Goal: Register for event/course

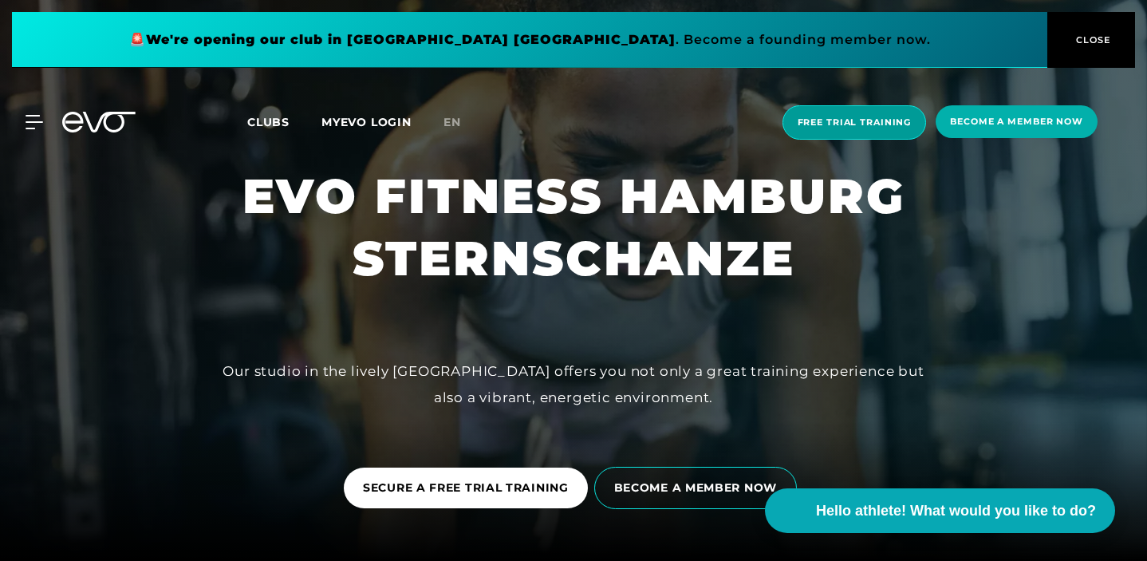
click at [818, 124] on font "Free trial training" at bounding box center [854, 121] width 114 height 11
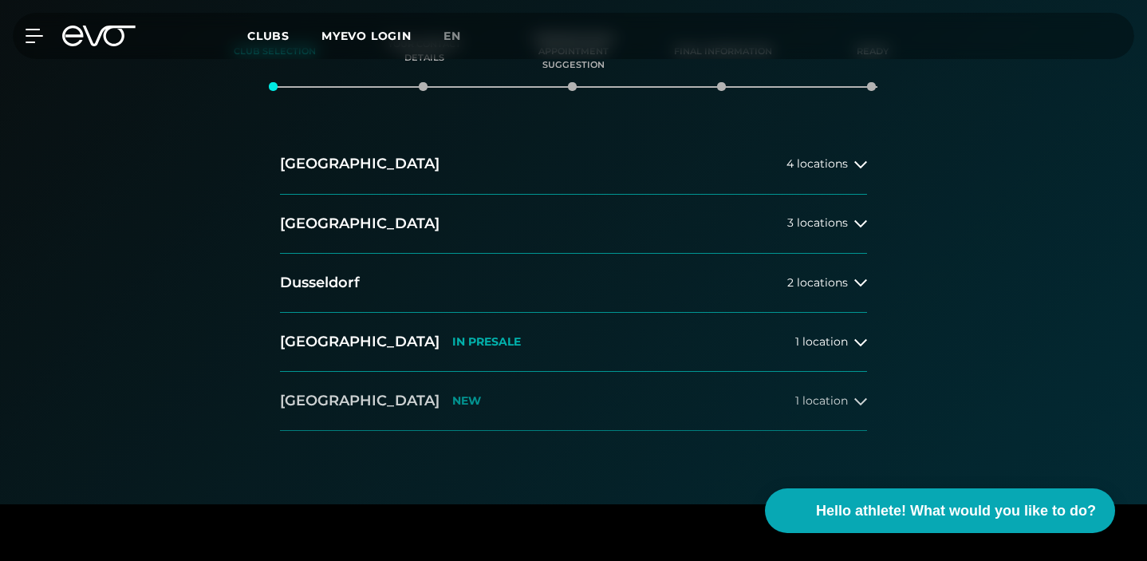
scroll to position [320, 0]
click at [857, 162] on icon at bounding box center [860, 165] width 13 height 13
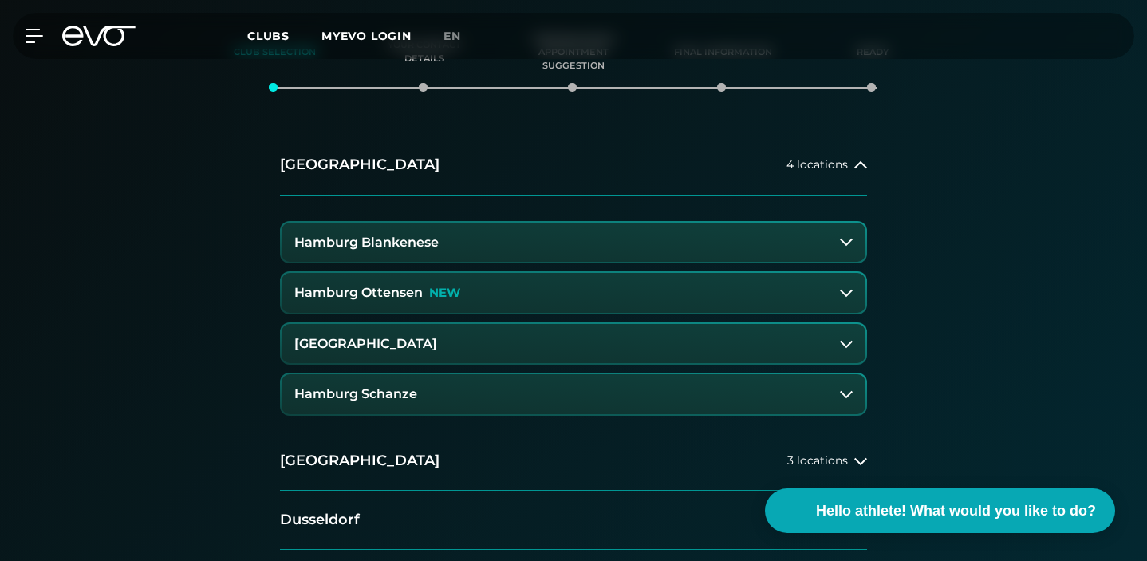
click at [388, 388] on font "Hamburg Schanze" at bounding box center [355, 393] width 123 height 15
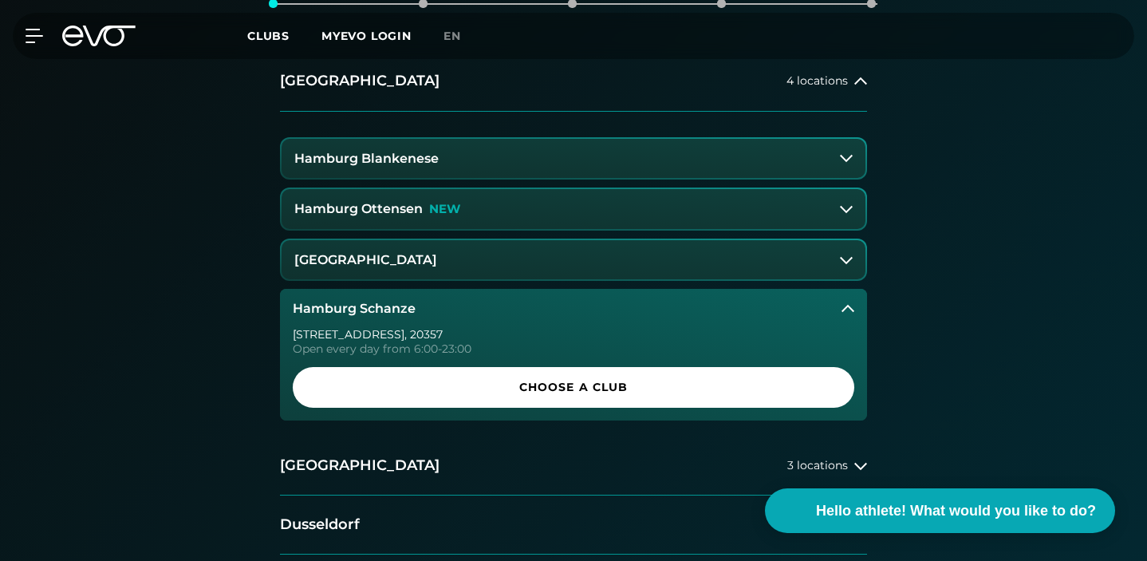
scroll to position [439, 0]
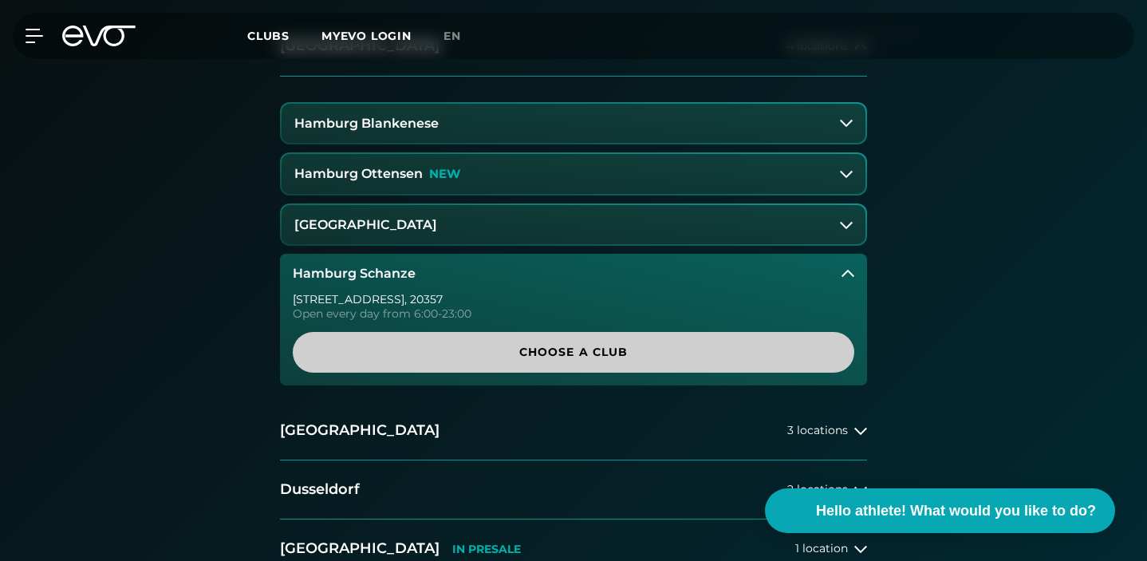
click at [516, 349] on span "Choose a club" at bounding box center [573, 352] width 523 height 17
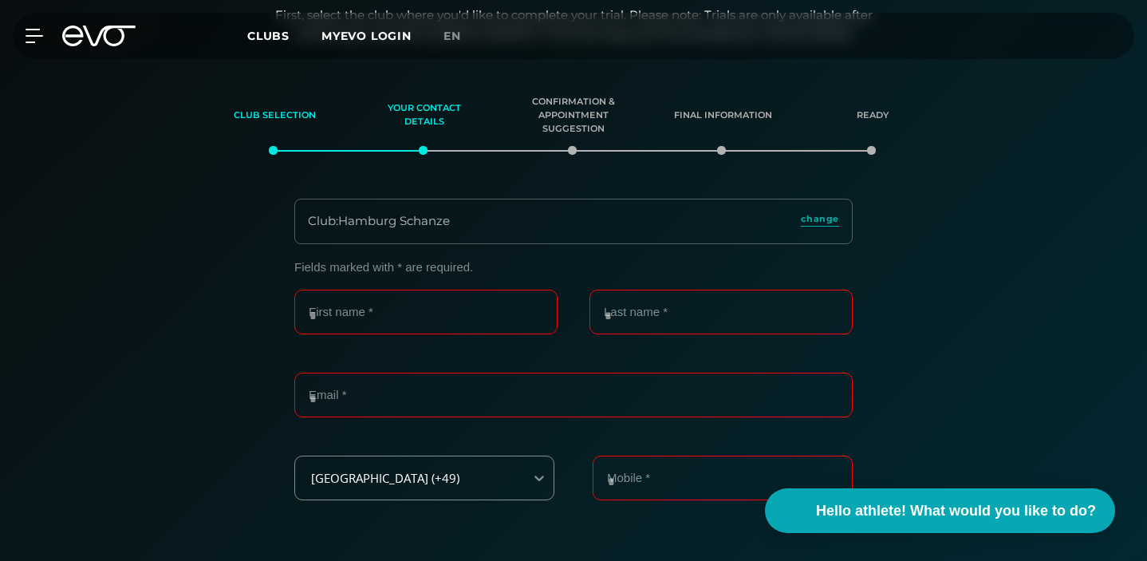
scroll to position [256, 0]
click at [457, 328] on input "First name *" at bounding box center [425, 312] width 263 height 45
type input "****"
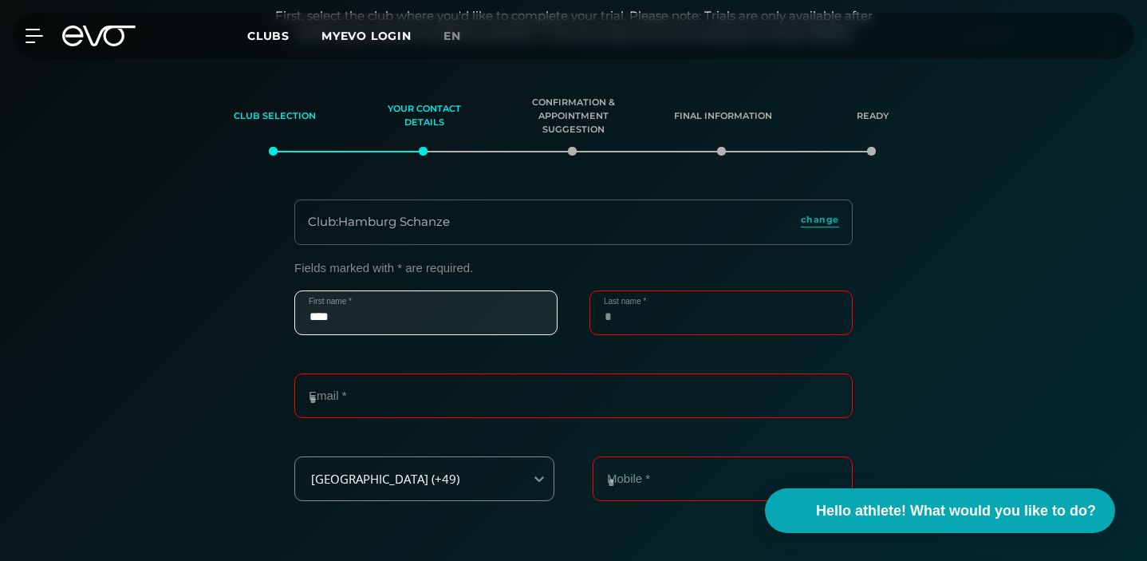
type input "*****"
type input "**********"
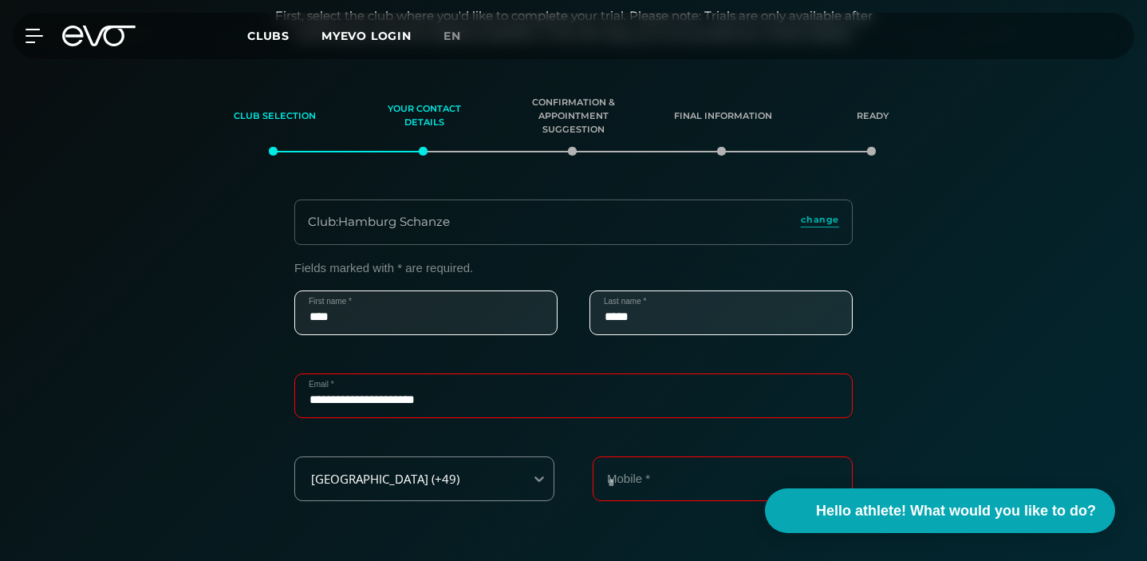
type input "**********"
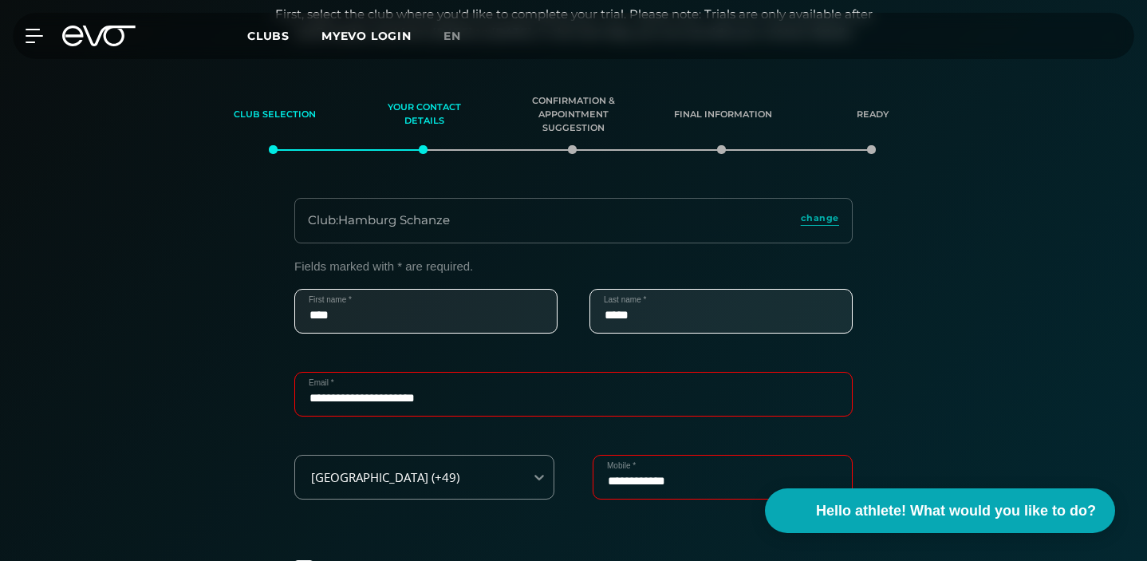
click at [668, 320] on input "*****" at bounding box center [720, 311] width 263 height 45
type input "**********"
click at [228, 387] on div "**********" at bounding box center [573, 470] width 1100 height 423
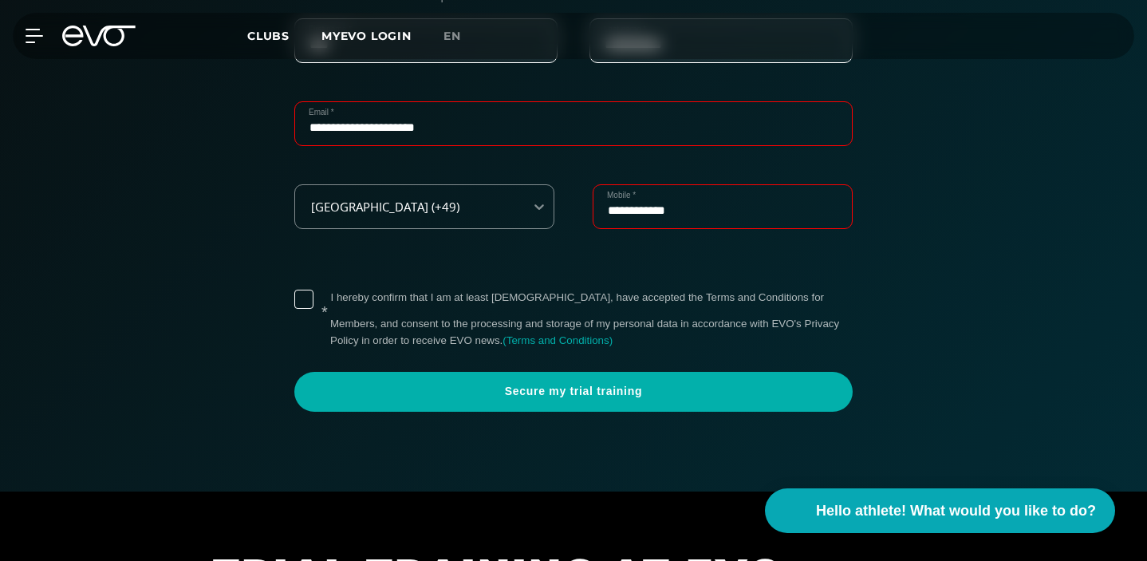
scroll to position [534, 0]
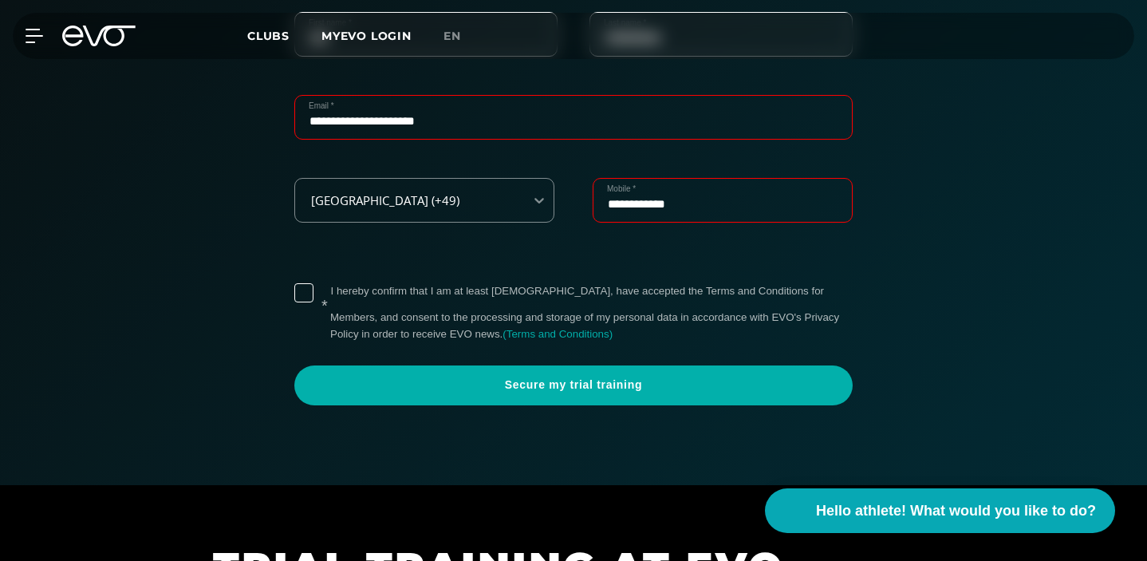
click at [330, 299] on label "* I hereby confirm that I am at least [DEMOGRAPHIC_DATA], have accepted the Ter…" at bounding box center [591, 312] width 522 height 59
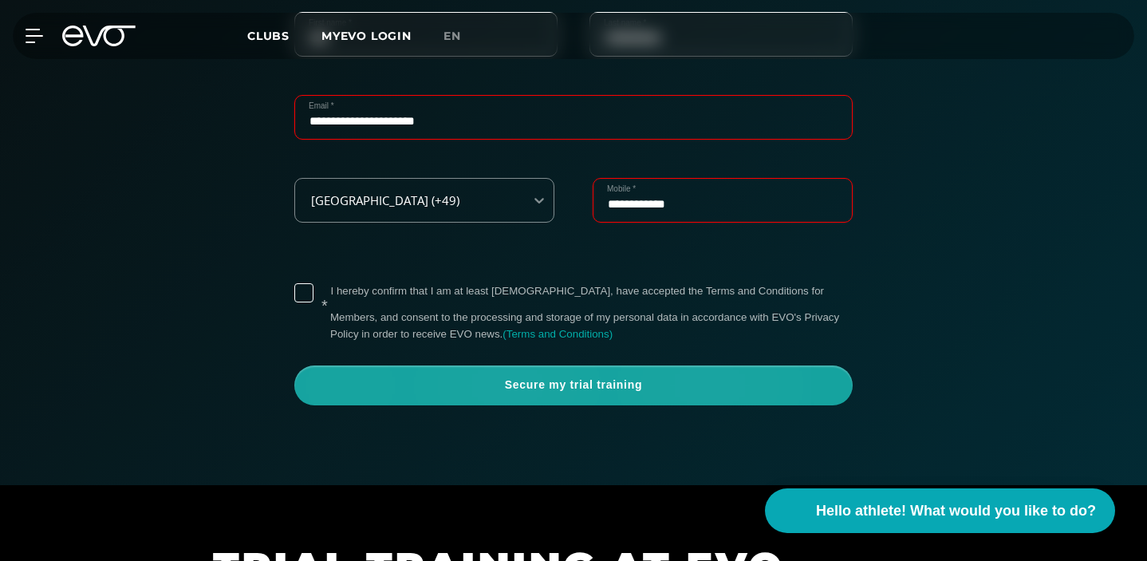
click at [611, 387] on font "Secure my trial training" at bounding box center [573, 384] width 137 height 13
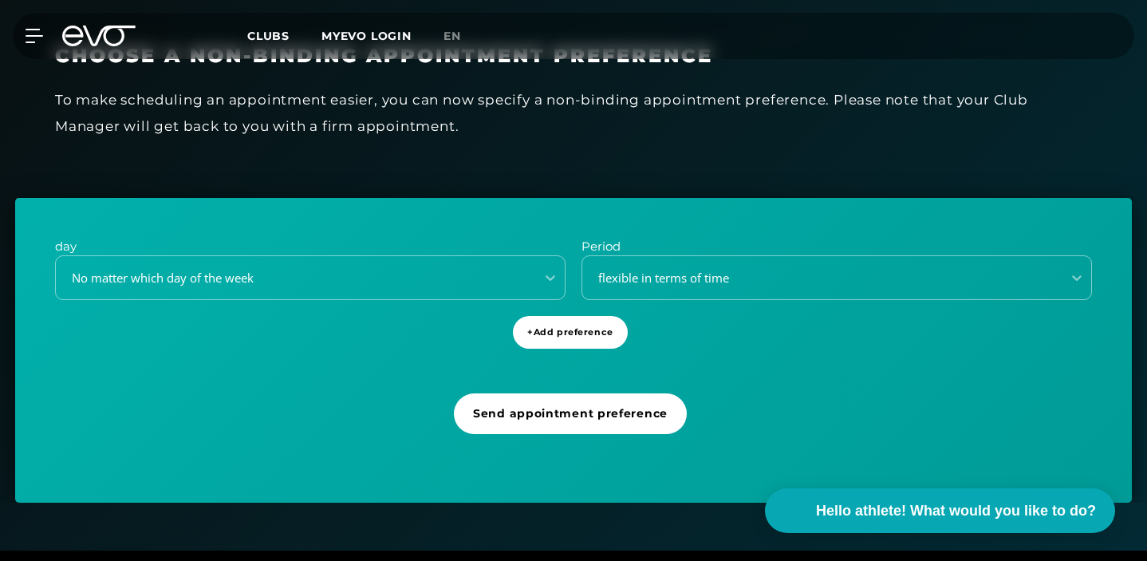
scroll to position [458, 0]
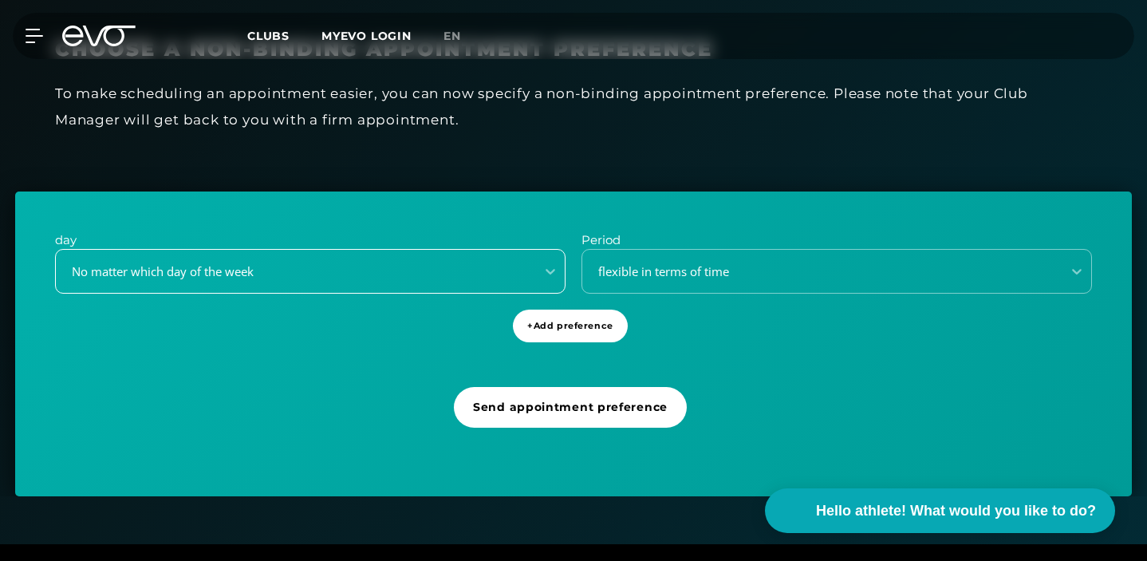
click at [395, 281] on div "No matter which day of the week" at bounding box center [295, 272] width 479 height 22
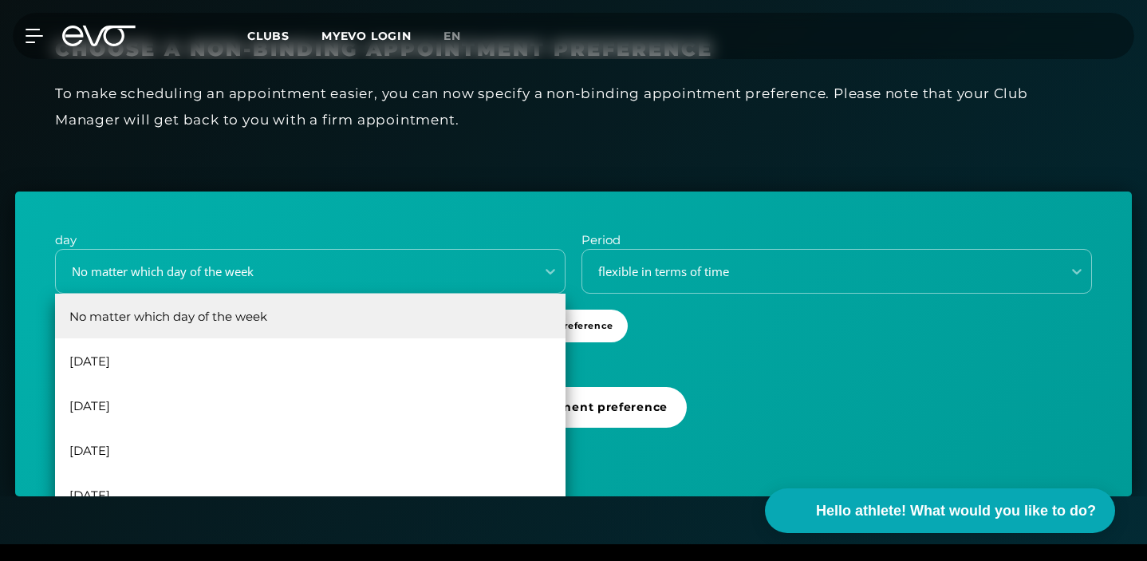
scroll to position [29, 0]
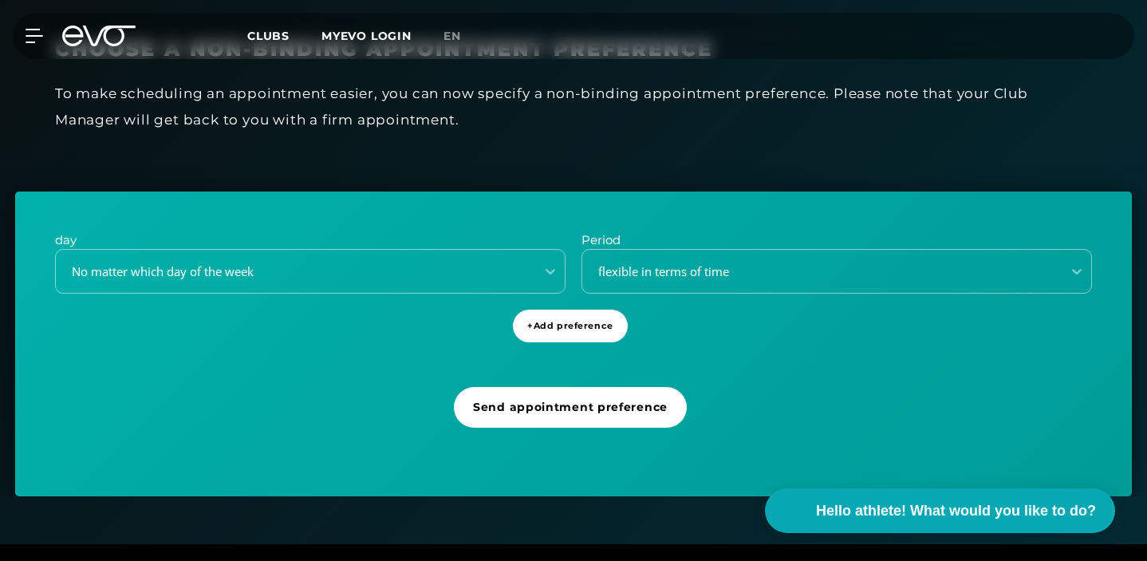
click at [400, 224] on div "day No matter which day of the week Period flexible in terms of time + Add pref…" at bounding box center [573, 343] width 1116 height 305
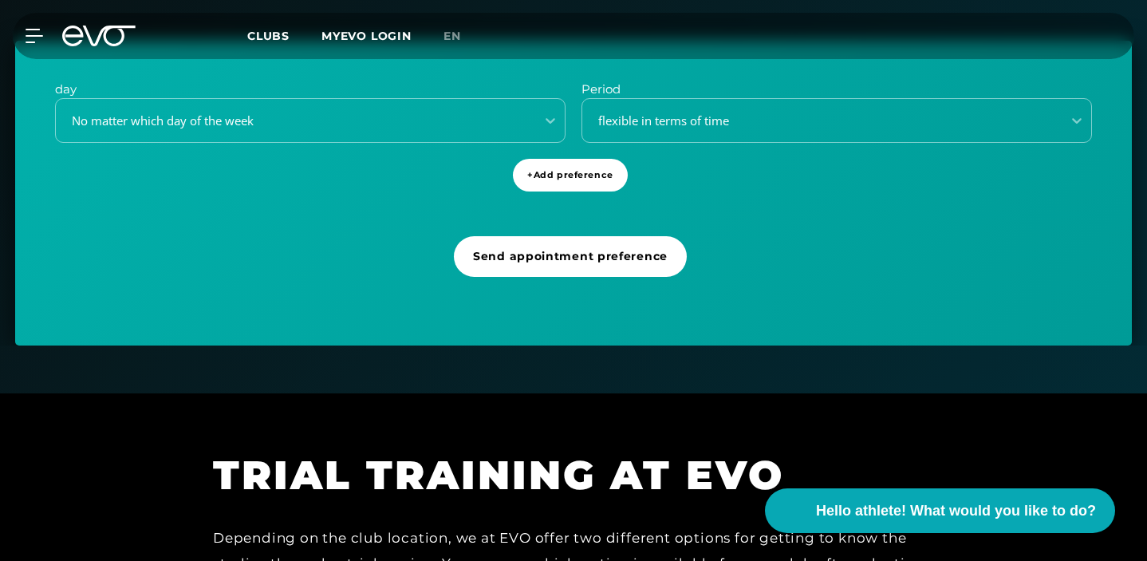
scroll to position [611, 0]
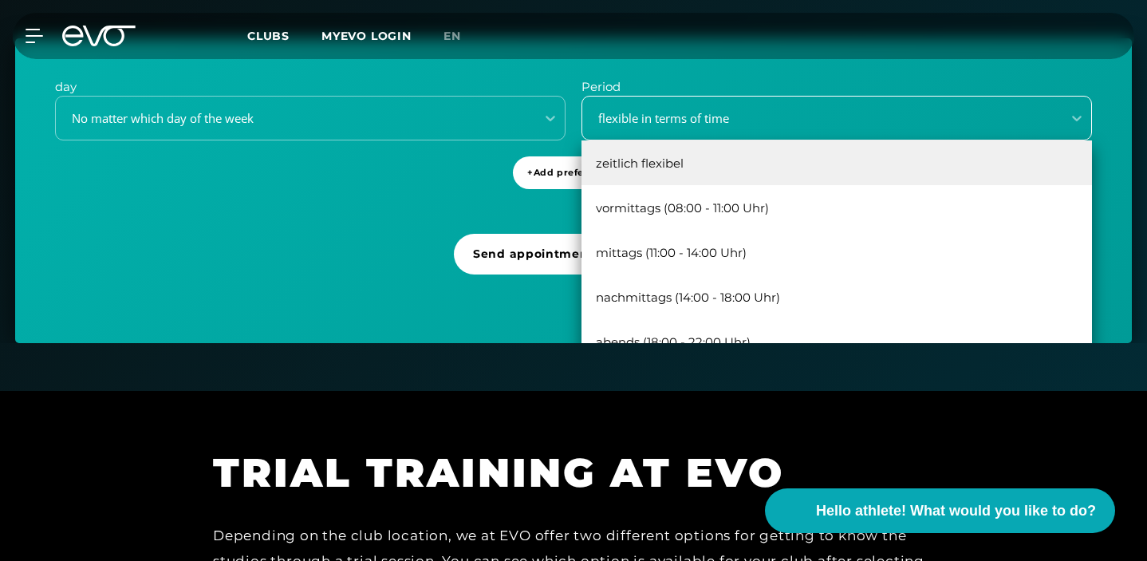
click at [692, 126] on font "flexible in terms of time" at bounding box center [663, 118] width 131 height 16
click at [396, 186] on div "day No matter which day of the week Period vormittags (08:00 - 11:00 Uhr), 2 of…" at bounding box center [573, 190] width 1116 height 305
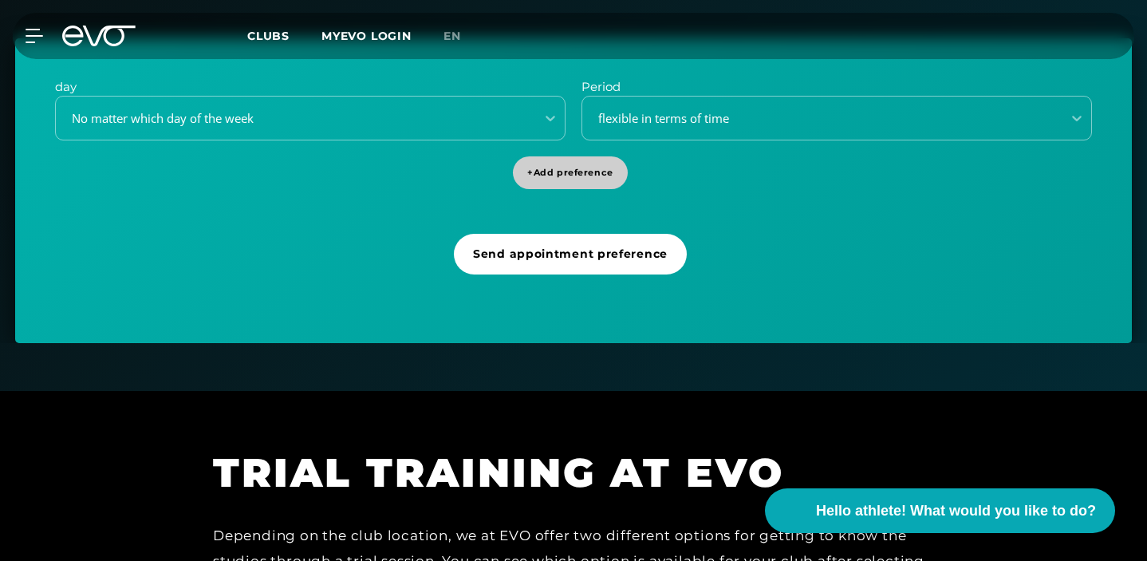
click at [548, 163] on span "+ Add preference" at bounding box center [570, 172] width 114 height 33
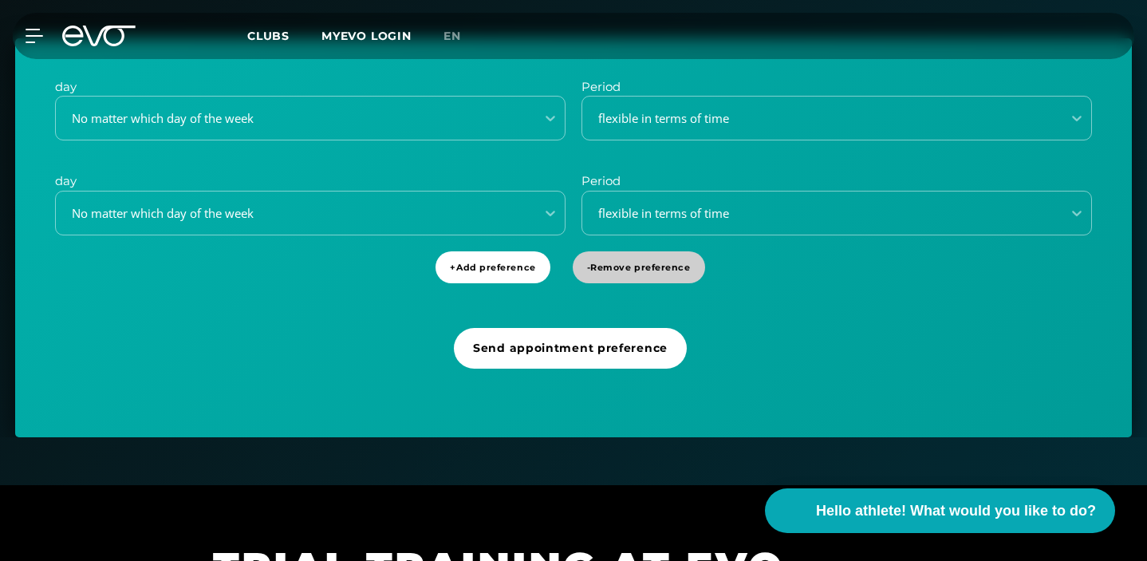
click at [615, 267] on font "Remove preference" at bounding box center [640, 267] width 100 height 11
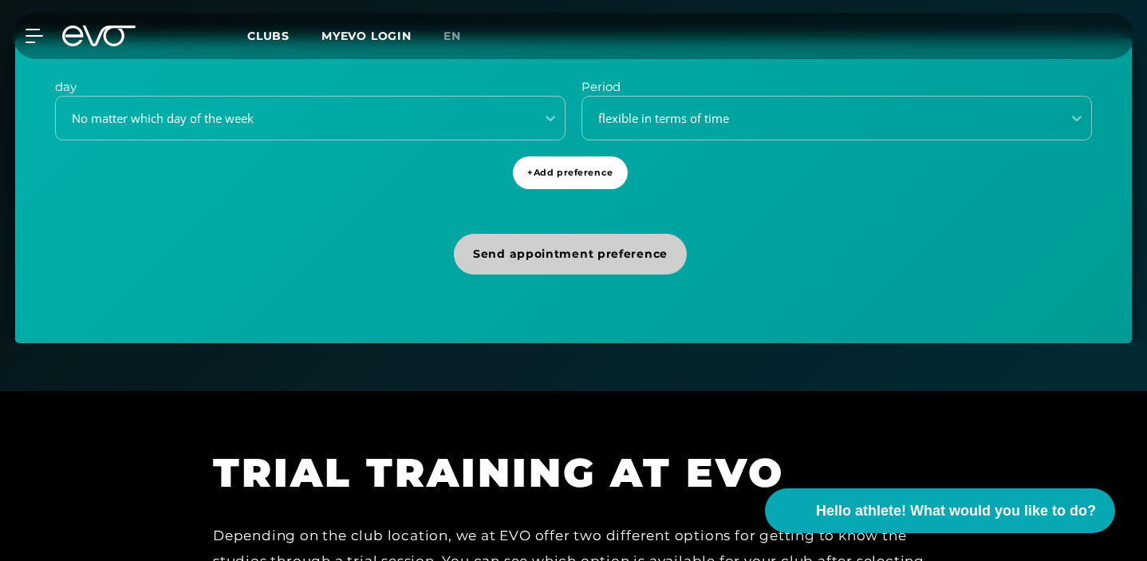
click at [523, 250] on font "Send appointment preference" at bounding box center [570, 253] width 195 height 14
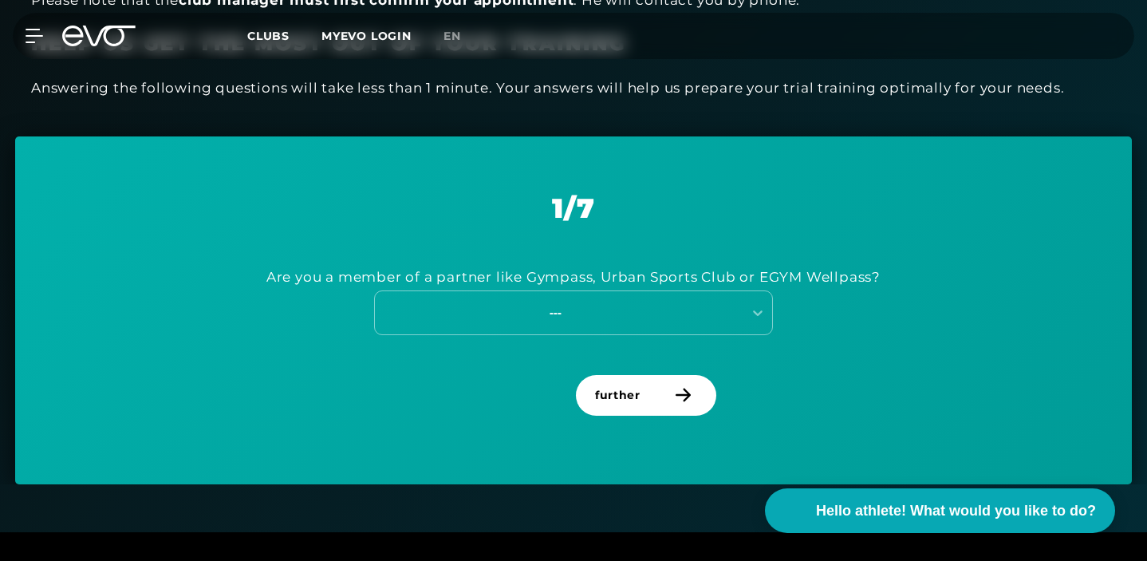
scroll to position [575, 0]
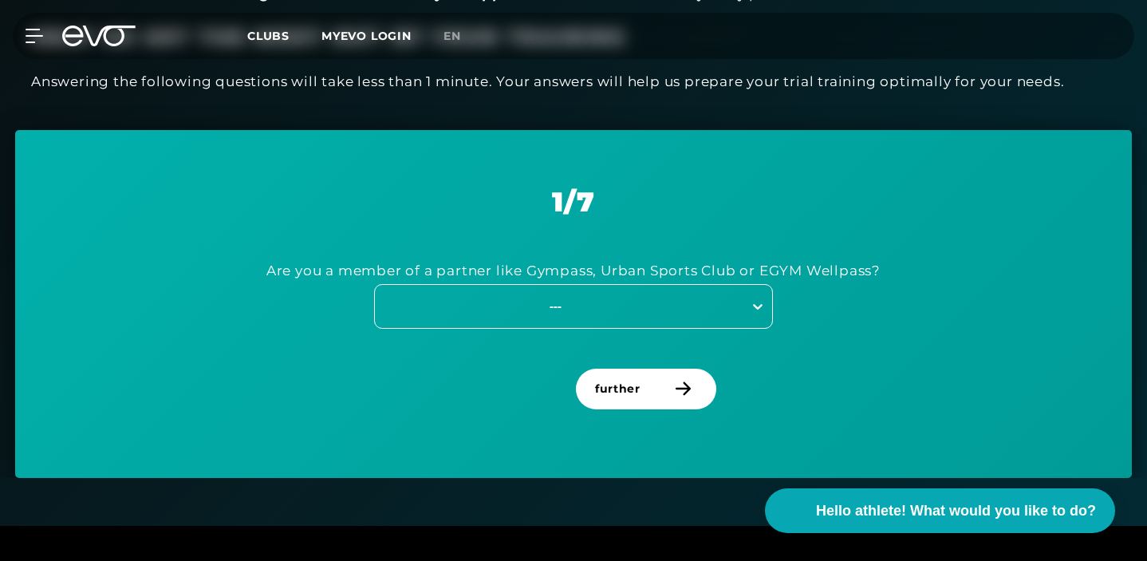
click at [749, 314] on div at bounding box center [757, 306] width 29 height 29
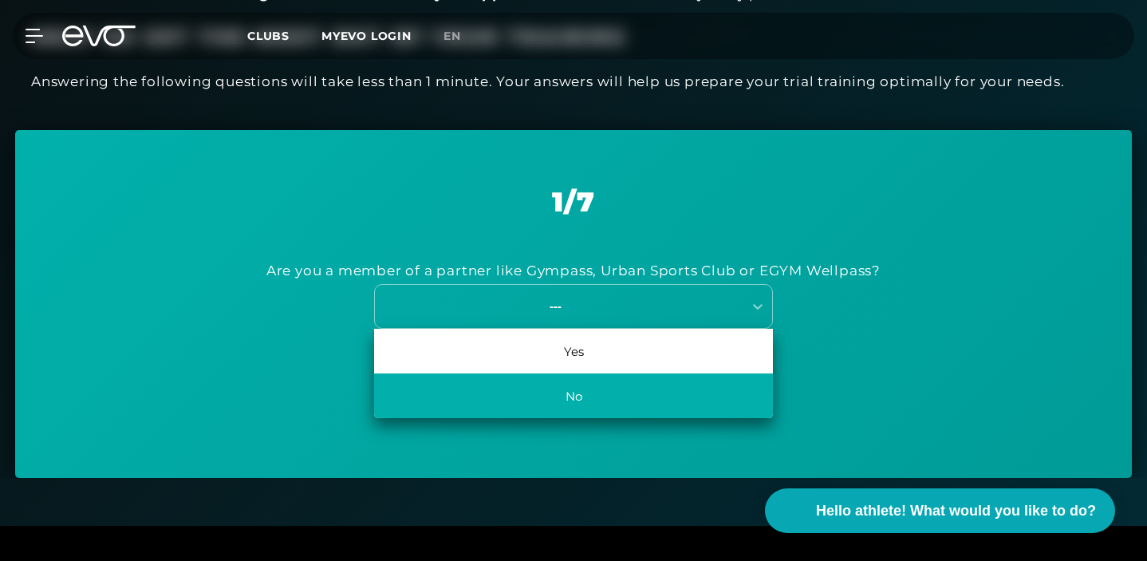
click at [699, 389] on div "No" at bounding box center [573, 395] width 399 height 45
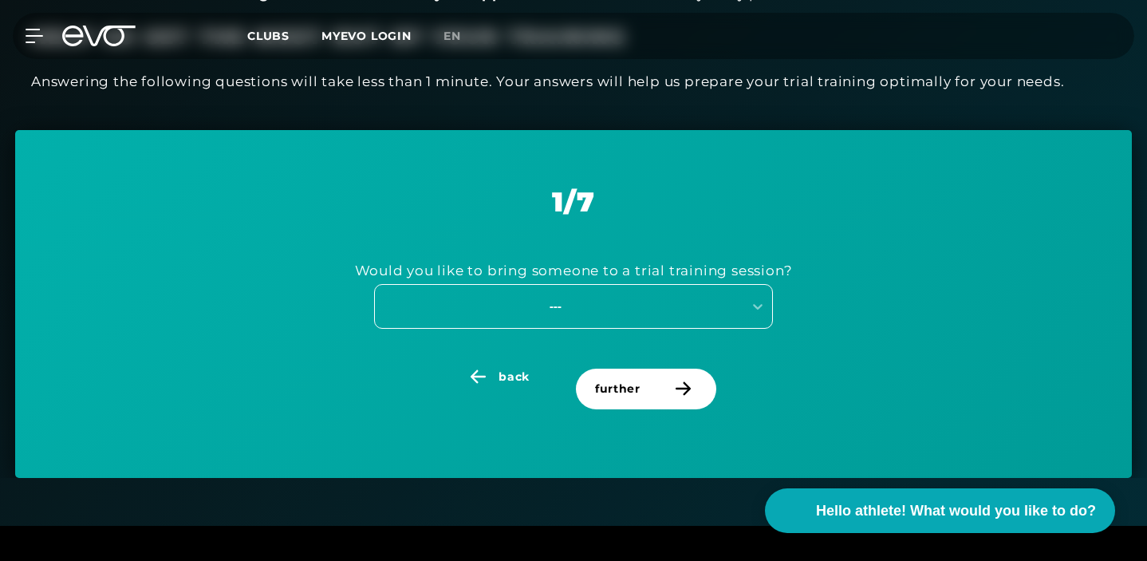
click at [656, 312] on div "---" at bounding box center [555, 306] width 358 height 18
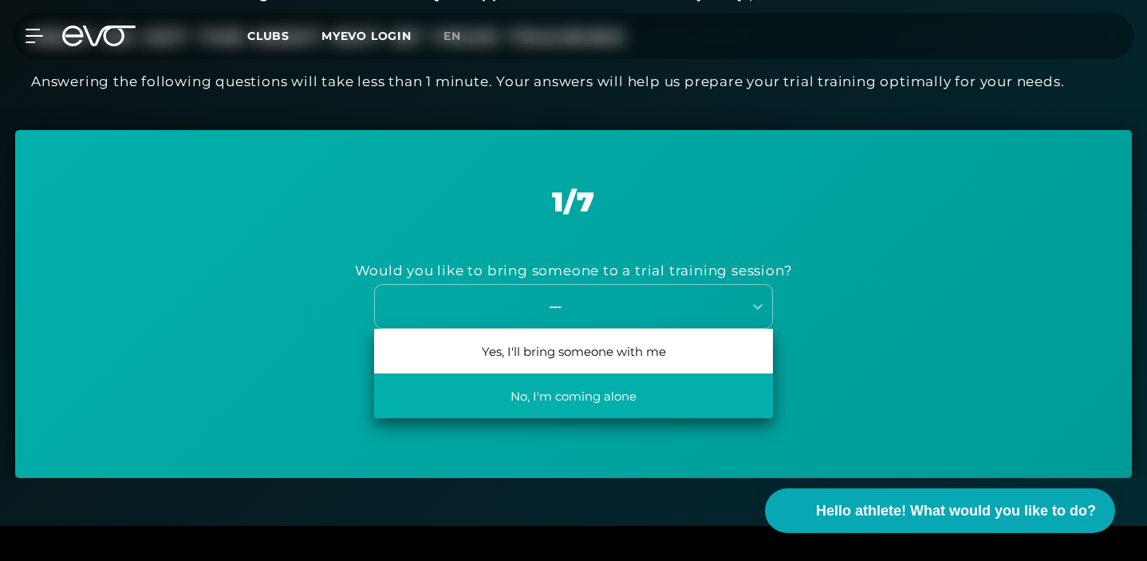
click at [652, 395] on div "No, I'm coming alone" at bounding box center [573, 395] width 399 height 45
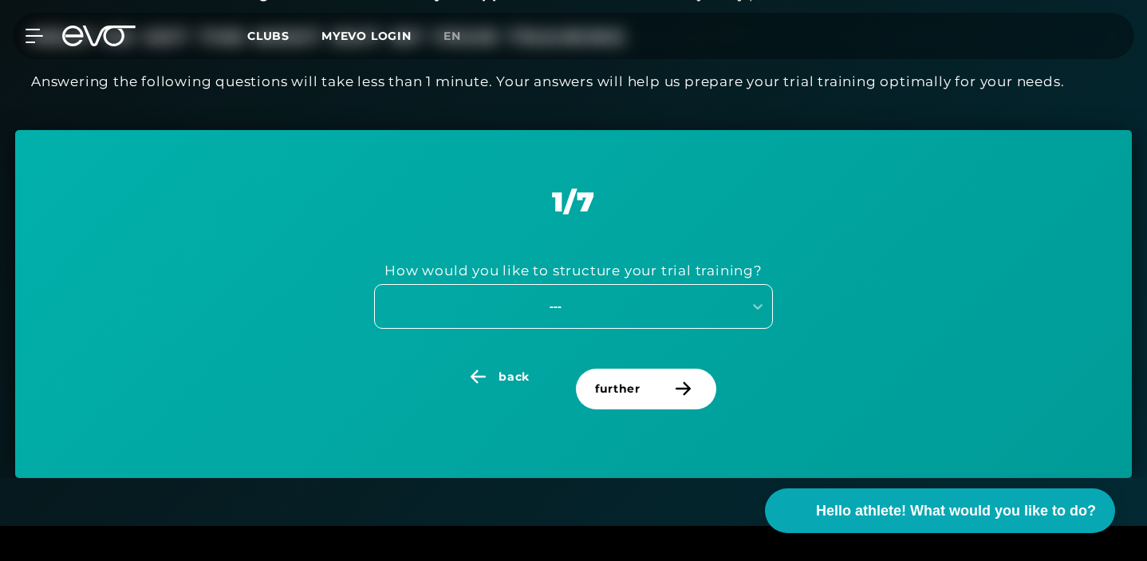
click at [664, 292] on div "---" at bounding box center [573, 306] width 399 height 45
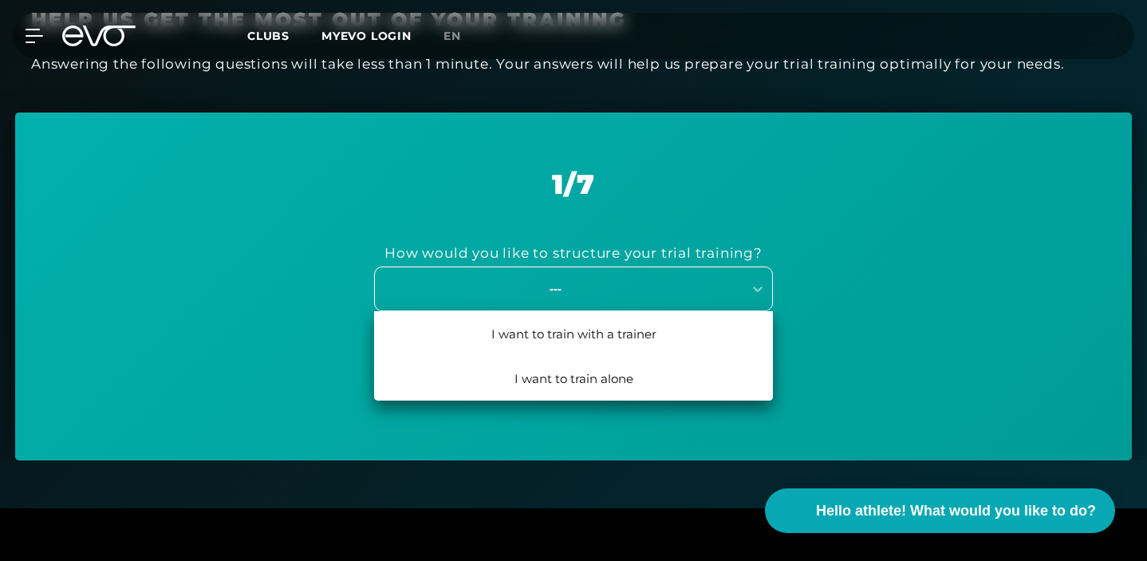
scroll to position [594, 0]
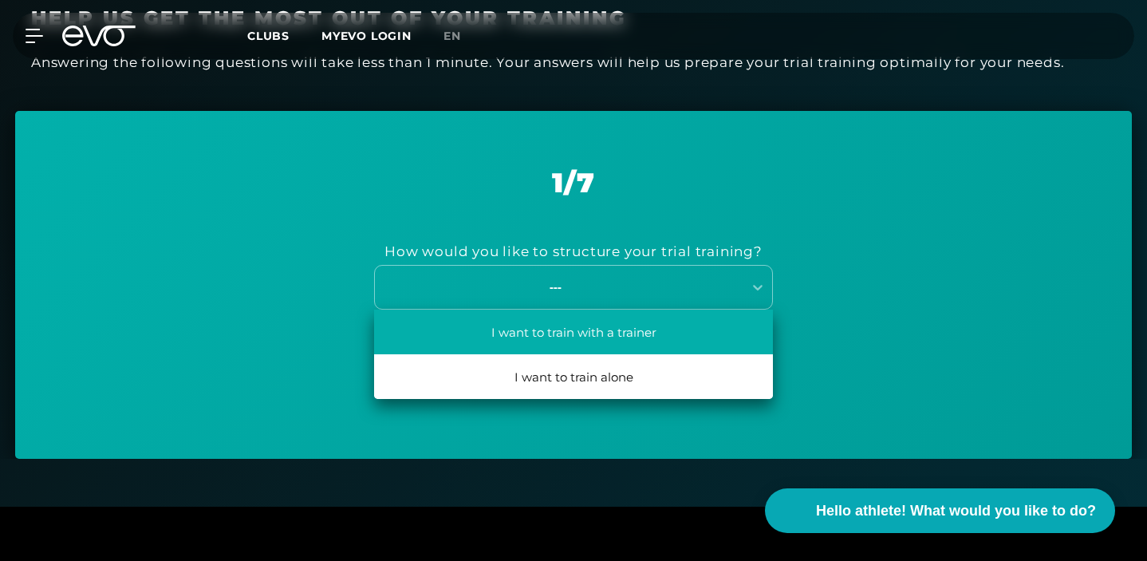
click at [662, 325] on div "I want to train with a trainer" at bounding box center [573, 331] width 399 height 45
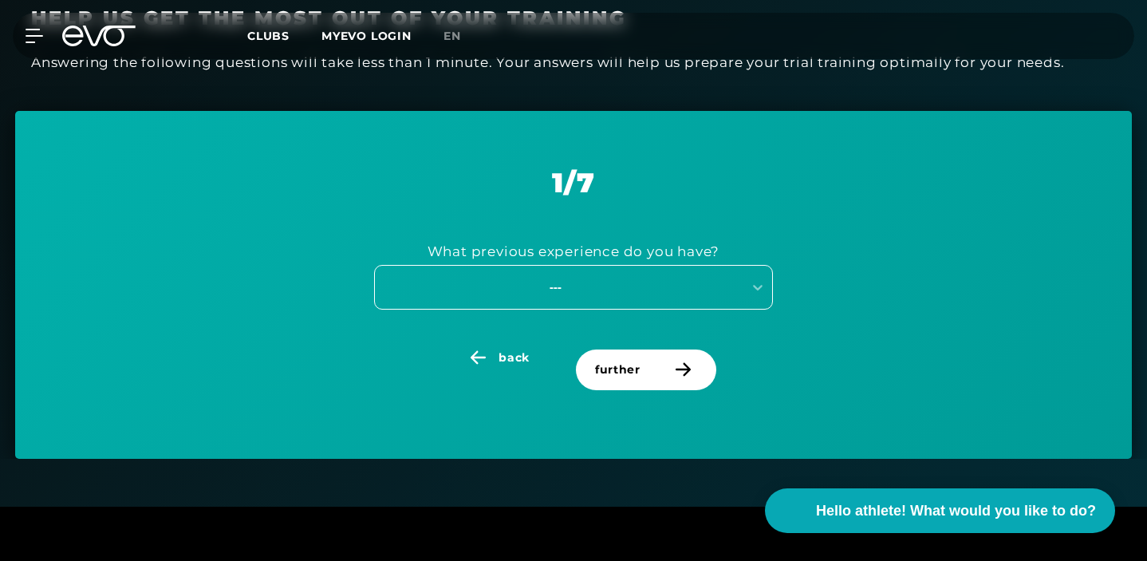
click at [654, 291] on div "---" at bounding box center [555, 287] width 358 height 18
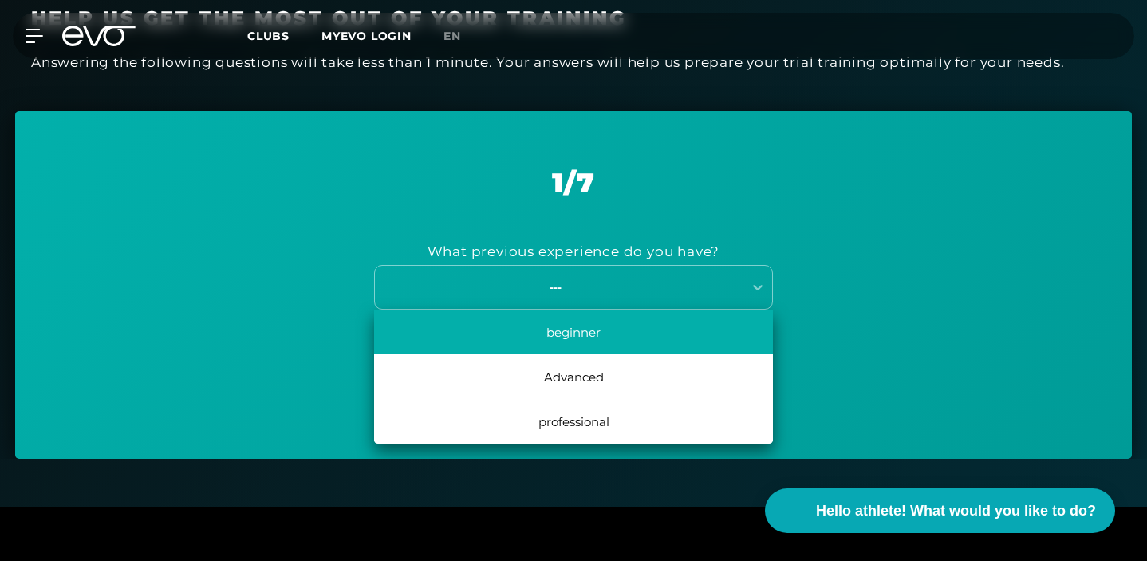
click at [651, 329] on div "beginner" at bounding box center [573, 331] width 399 height 45
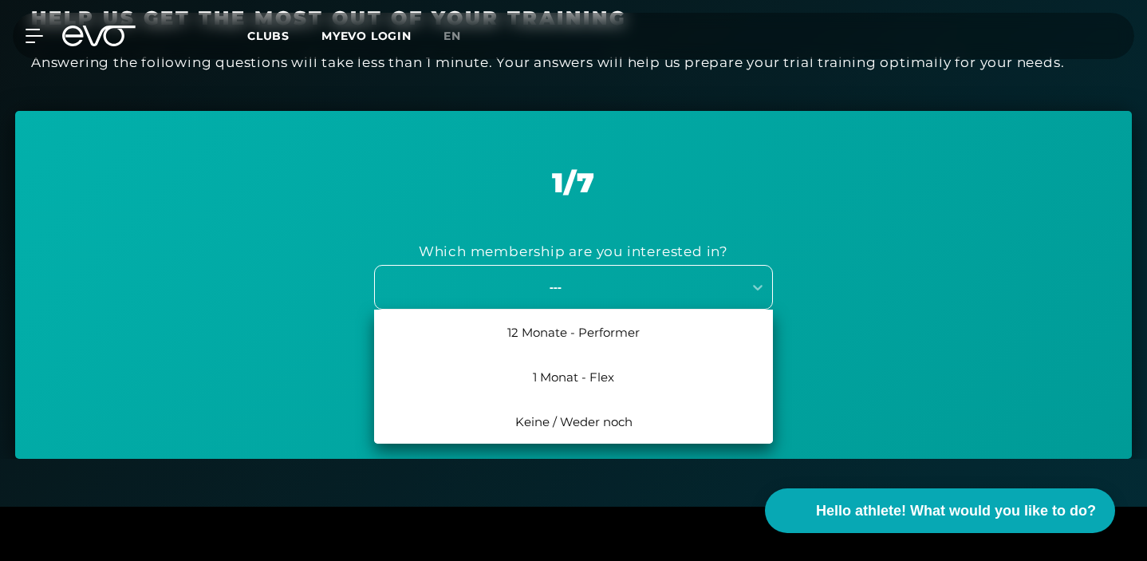
click at [655, 293] on div "---" at bounding box center [555, 287] width 358 height 18
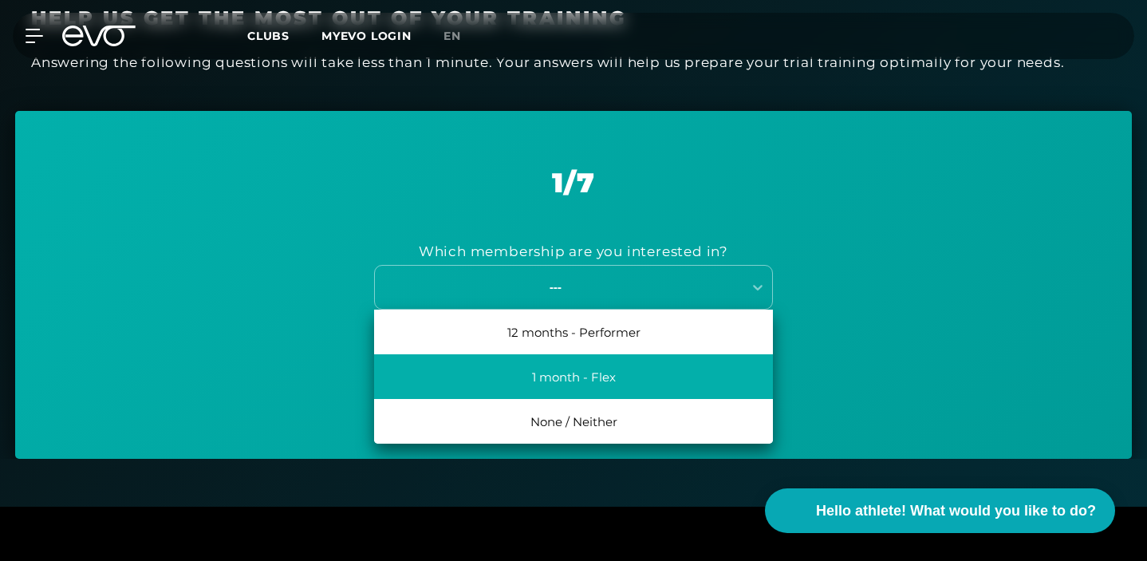
click at [653, 366] on div "1 month - Flex" at bounding box center [573, 376] width 399 height 45
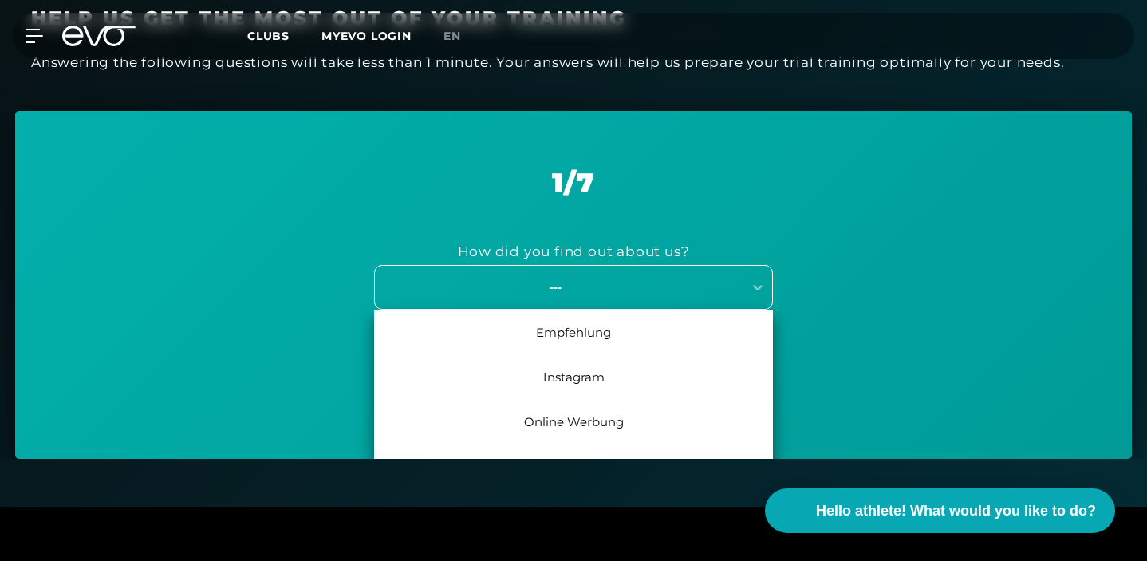
click at [635, 300] on div "---" at bounding box center [573, 287] width 399 height 45
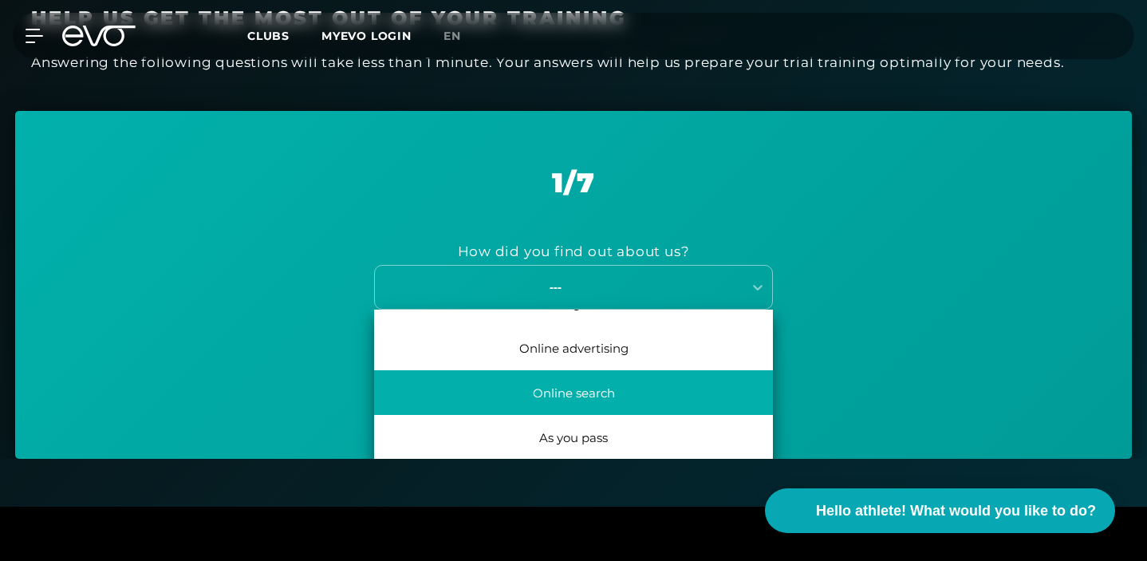
click at [640, 392] on div "Online search" at bounding box center [573, 392] width 399 height 45
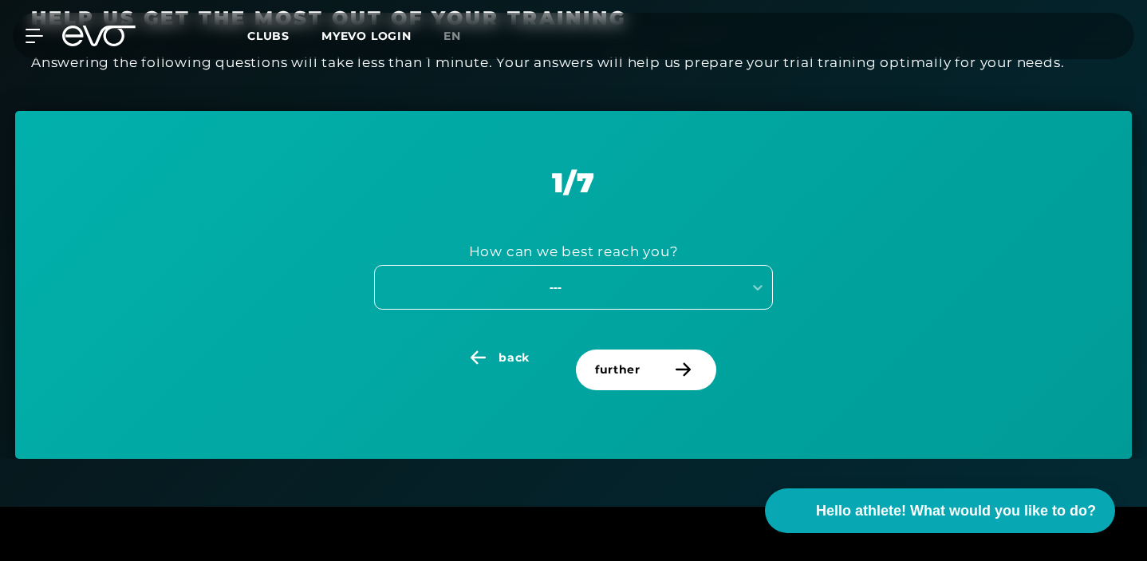
click at [643, 291] on div "---" at bounding box center [555, 287] width 358 height 18
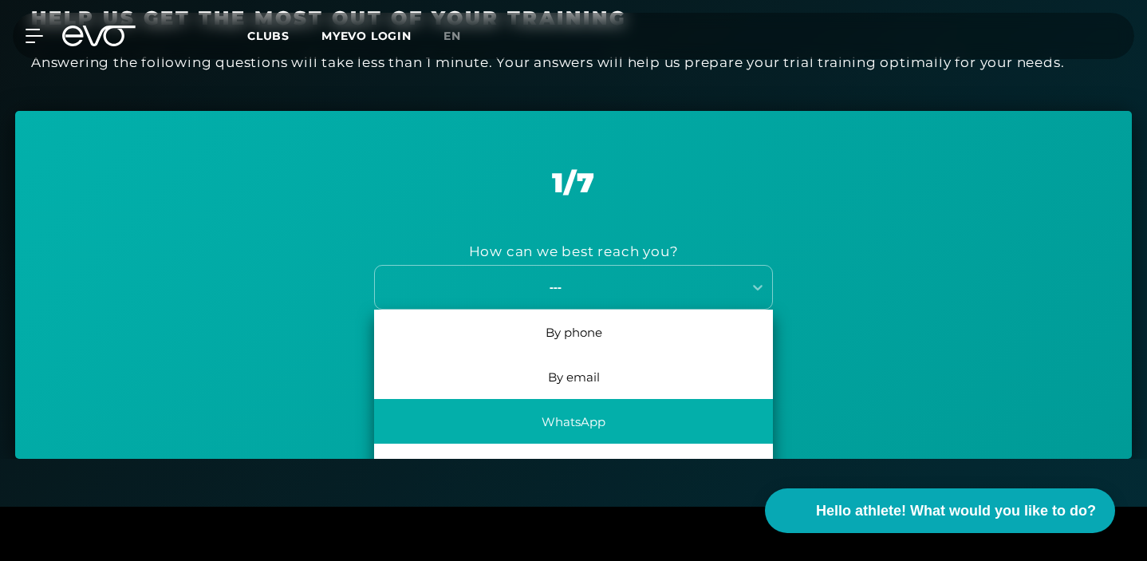
click at [648, 407] on div "WhatsApp" at bounding box center [573, 421] width 399 height 45
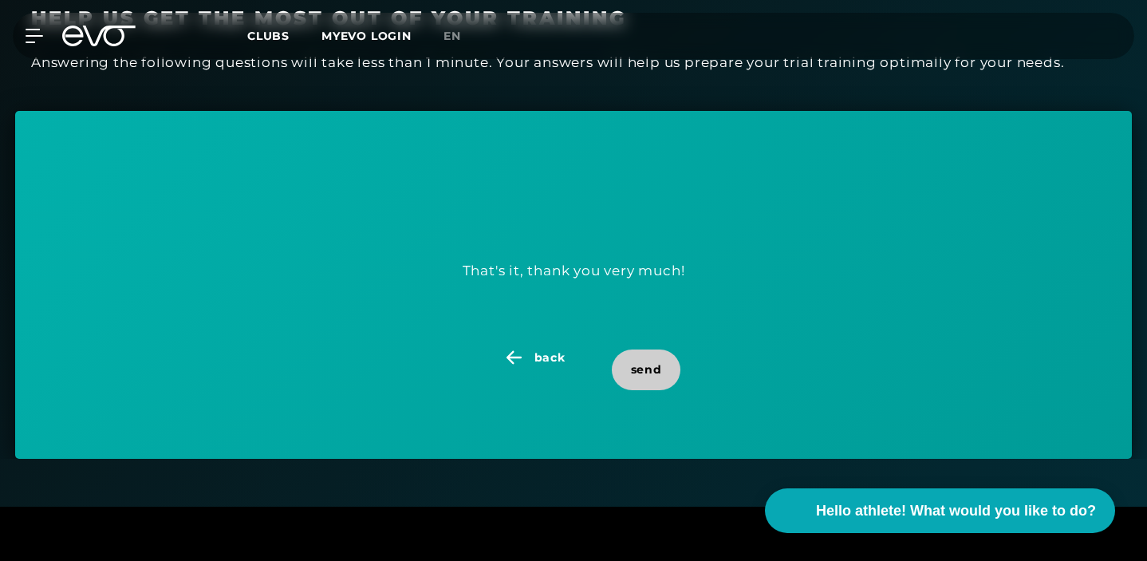
click at [649, 356] on span "send" at bounding box center [646, 369] width 69 height 41
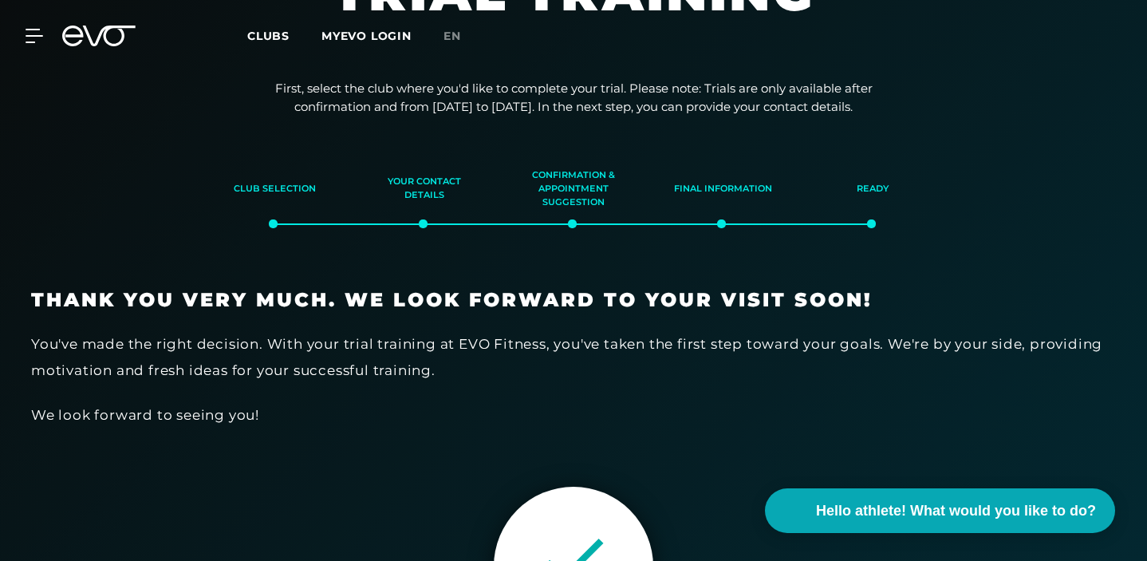
scroll to position [0, 0]
